Goal: Obtain resource: Obtain resource

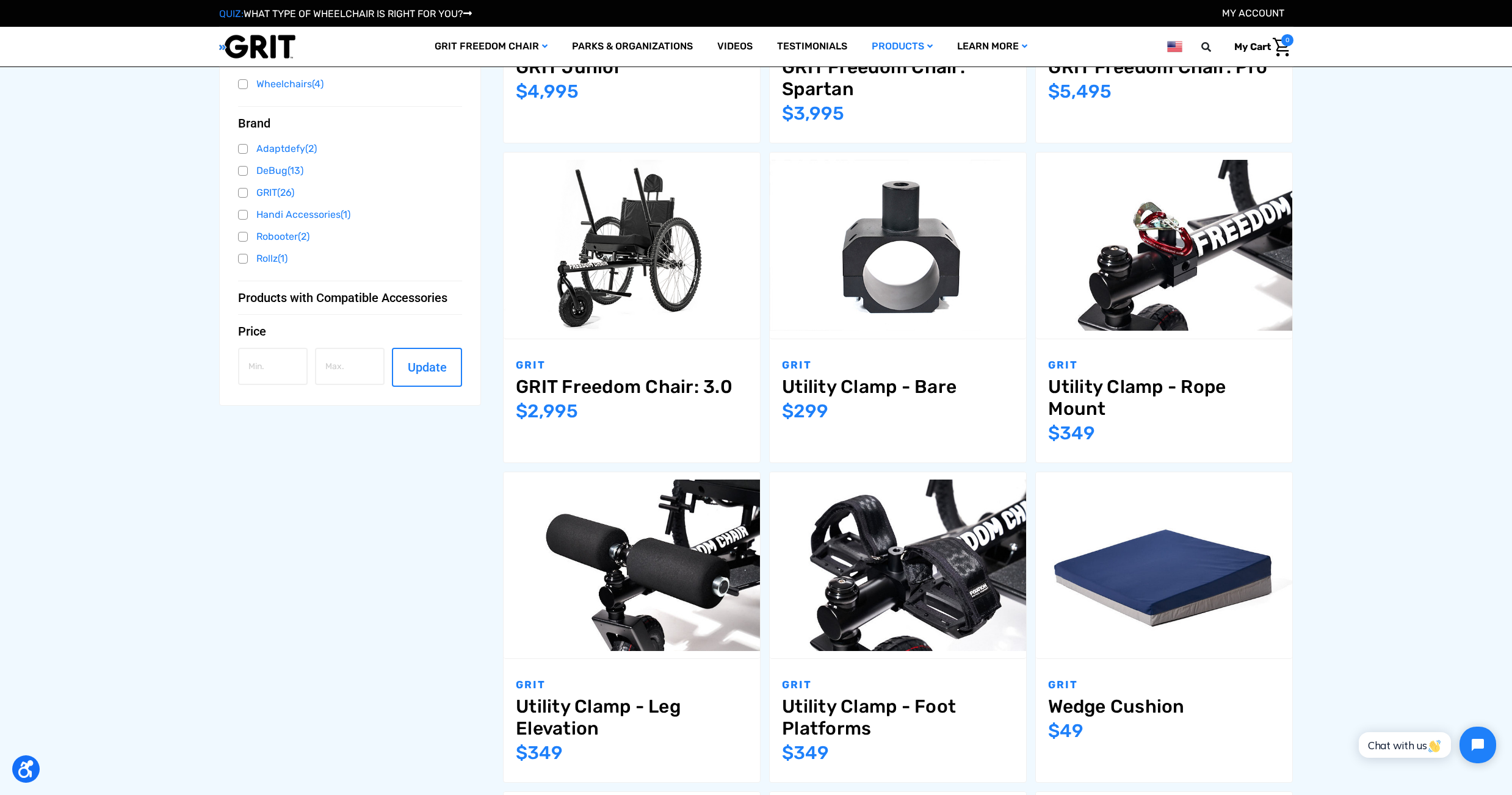
scroll to position [488, 0]
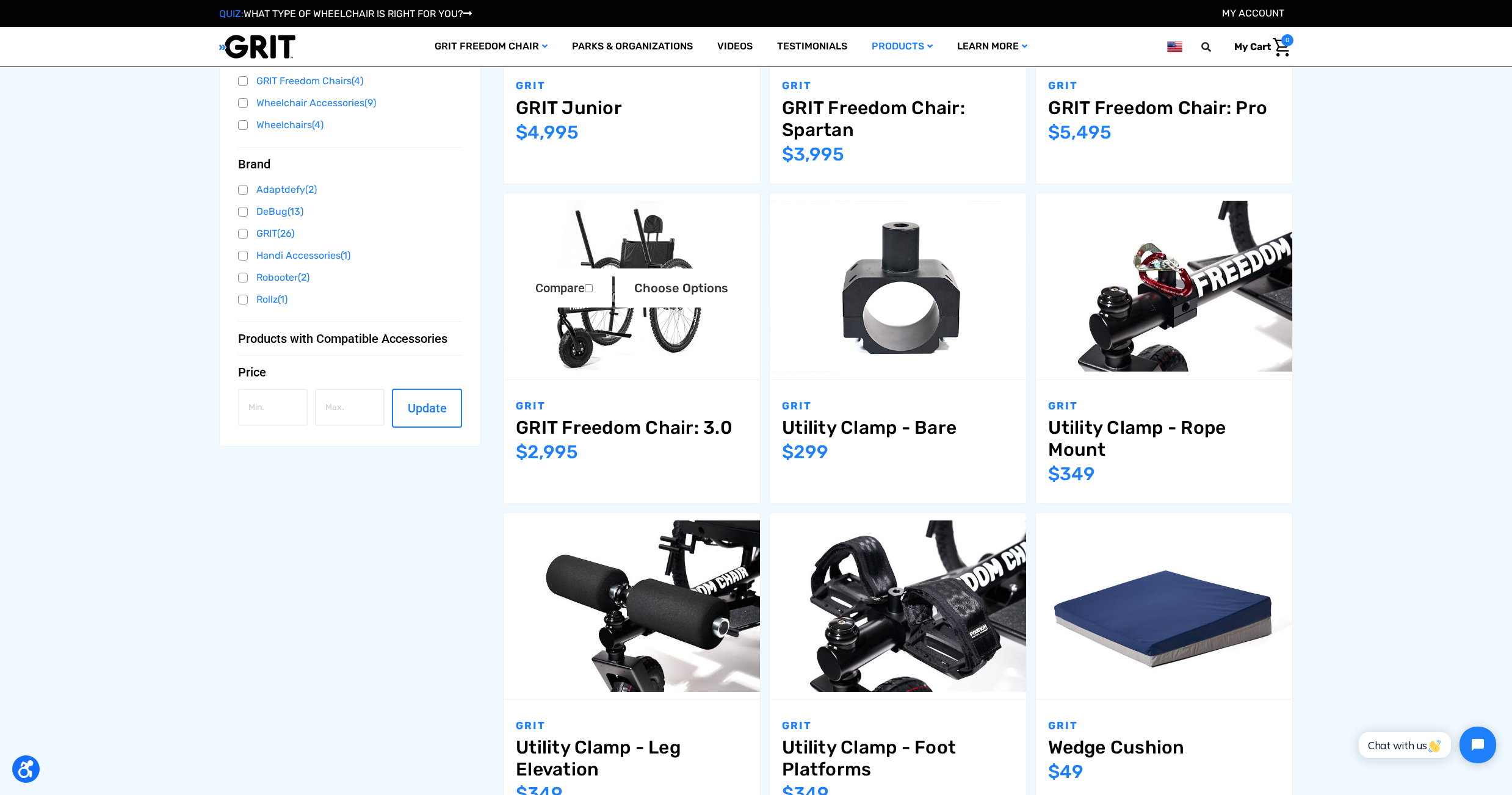
click at [612, 431] on link "GRIT Freedom Chair: 3.0" at bounding box center [632, 428] width 232 height 22
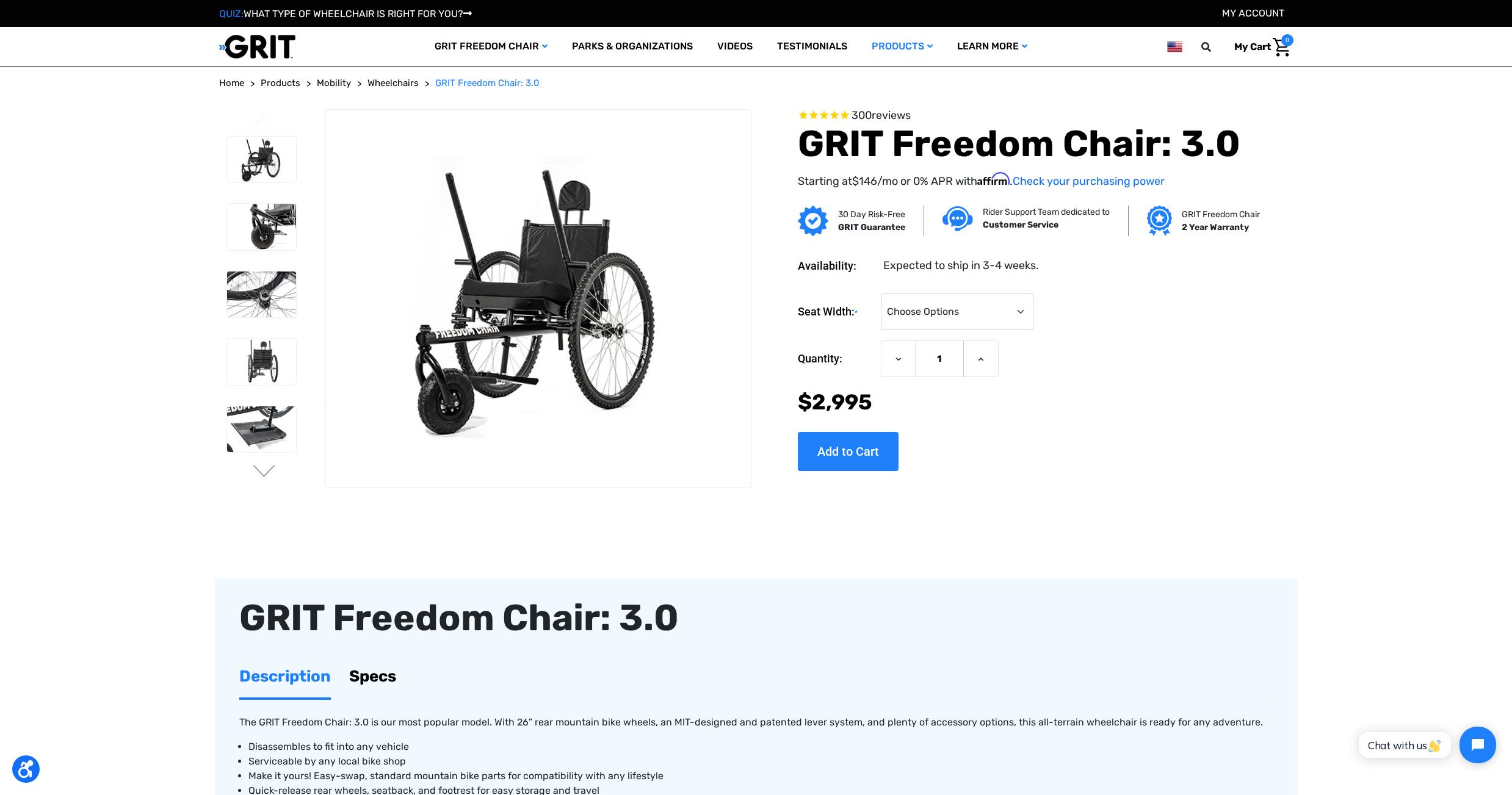
click at [1133, 551] on div "Previous 300" at bounding box center [756, 680] width 1083 height 1161
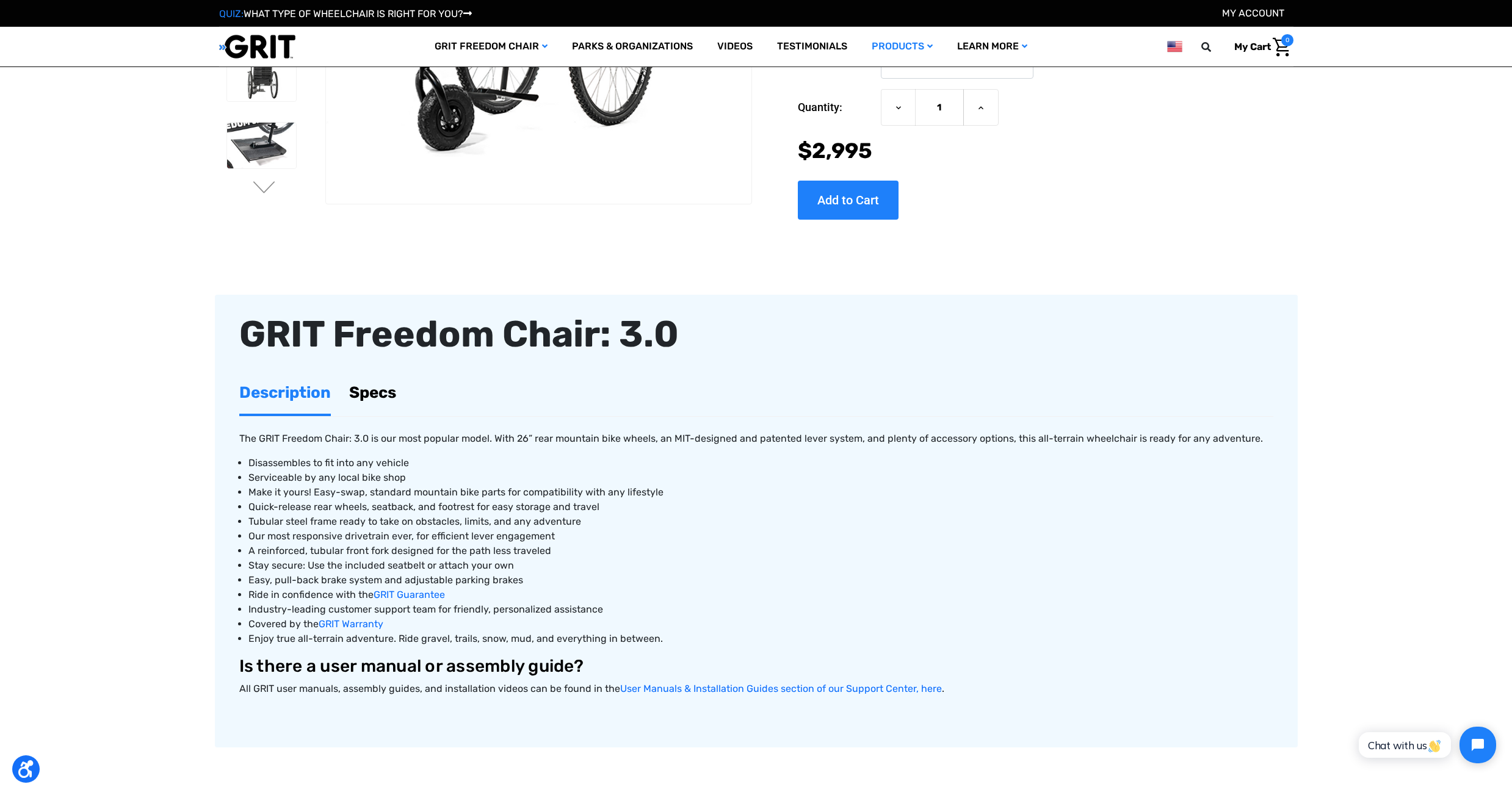
scroll to position [303, 0]
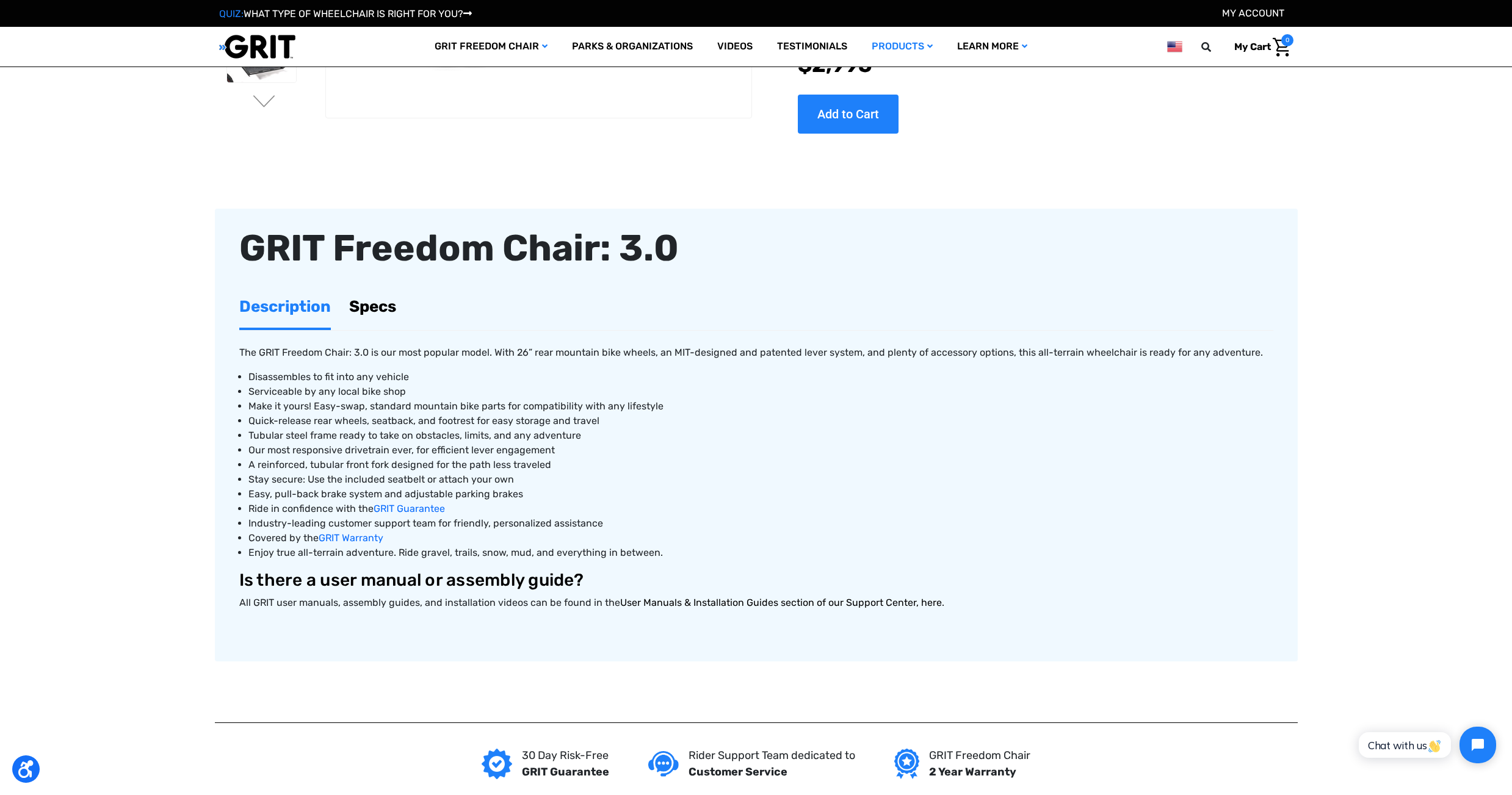
click at [702, 608] on link "User Manuals & Installation Guides section of our Support Center, here" at bounding box center [781, 603] width 322 height 12
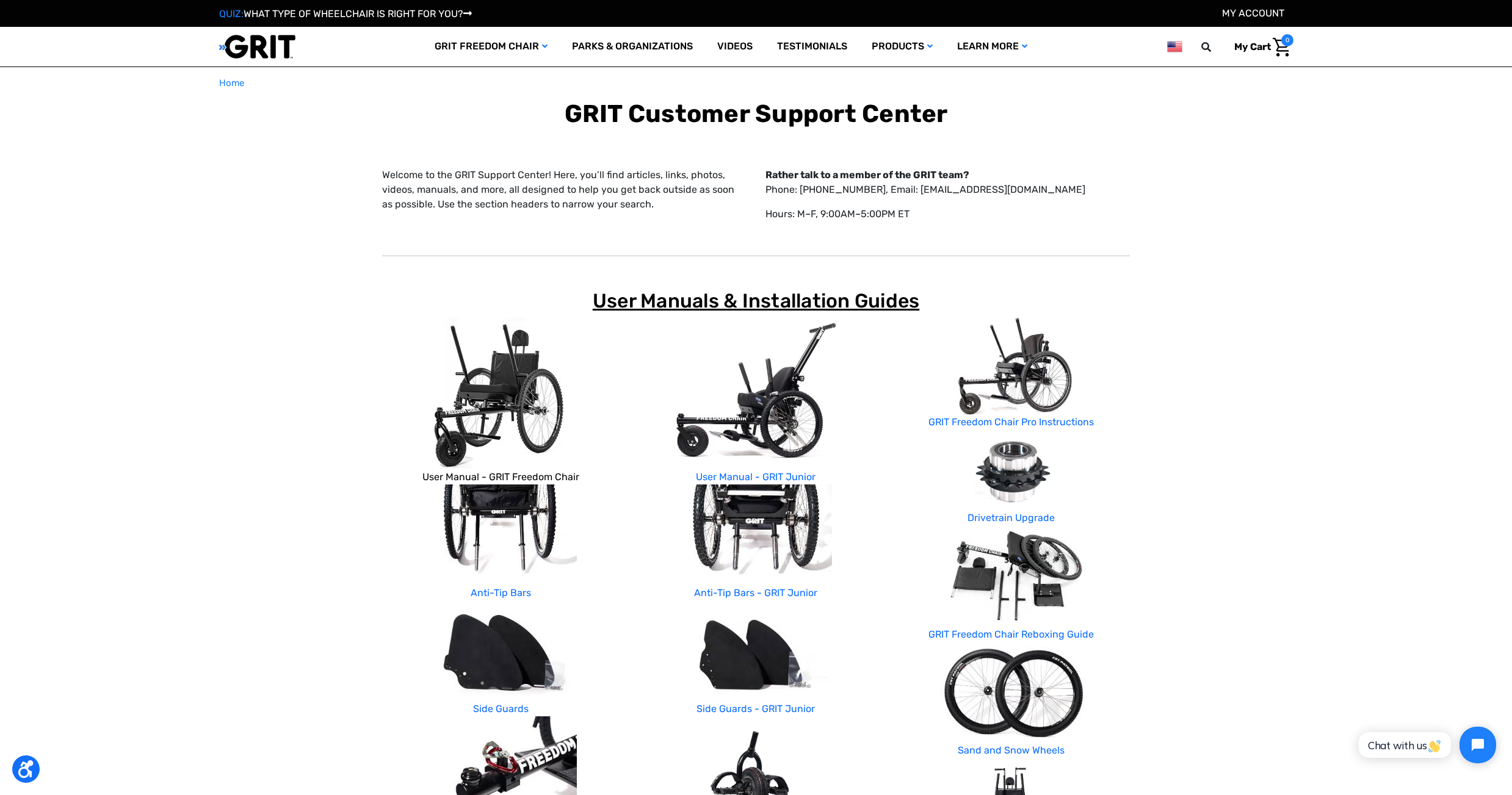
click at [462, 475] on link "User Manual - GRIT Freedom Chair" at bounding box center [501, 477] width 157 height 12
